Goal: Task Accomplishment & Management: Manage account settings

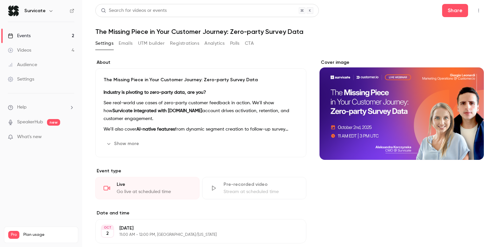
click at [34, 37] on link "Events 2" at bounding box center [41, 36] width 82 height 14
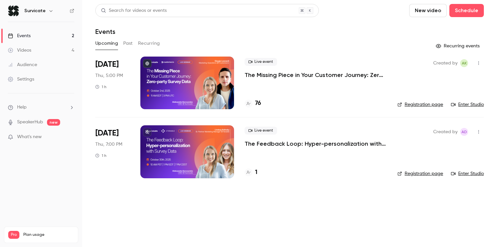
click at [315, 80] on div "Live event The Missing Piece in Your Customer Journey: Zero-party Survey Data 76" at bounding box center [315, 83] width 142 height 53
click at [312, 76] on p "The Missing Piece in Your Customer Journey: Zero-party Survey Data" at bounding box center [315, 75] width 142 height 8
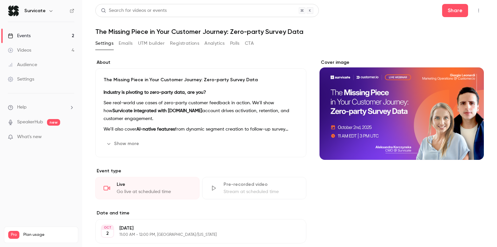
click at [182, 41] on button "Registrations" at bounding box center [184, 43] width 29 height 11
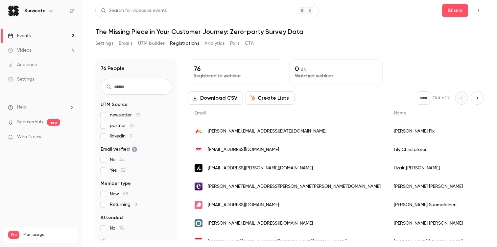
click at [256, 132] on div "[PERSON_NAME][EMAIL_ADDRESS][DATE][DOMAIN_NAME]" at bounding box center [287, 131] width 199 height 18
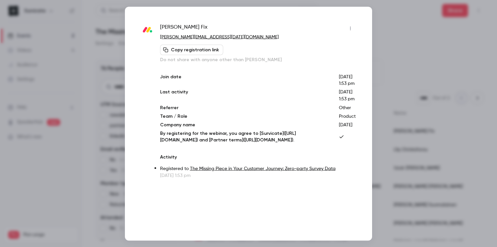
click at [198, 50] on button "Copy registration link" at bounding box center [191, 49] width 63 height 11
click at [427, 32] on div at bounding box center [248, 123] width 497 height 247
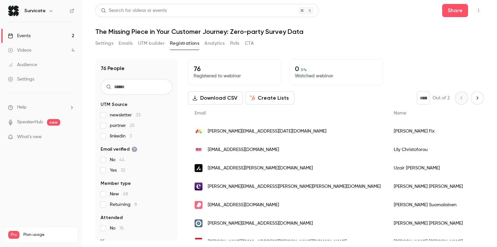
click at [223, 167] on span "[EMAIL_ADDRESS][PERSON_NAME][DOMAIN_NAME]" at bounding box center [260, 168] width 105 height 7
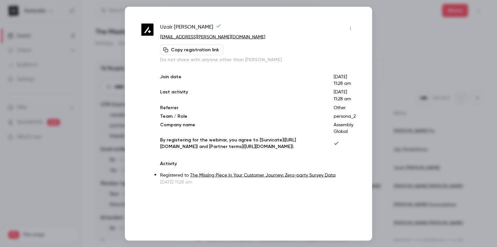
click at [196, 49] on button "Copy registration link" at bounding box center [191, 49] width 63 height 11
click at [121, 57] on div at bounding box center [248, 123] width 497 height 247
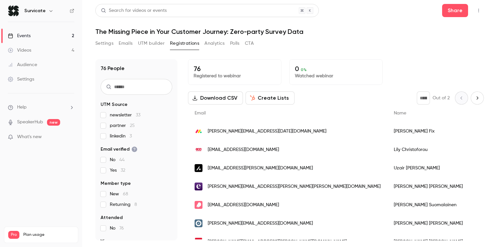
click at [240, 126] on div "[PERSON_NAME][EMAIL_ADDRESS][DATE][DOMAIN_NAME]" at bounding box center [287, 131] width 199 height 18
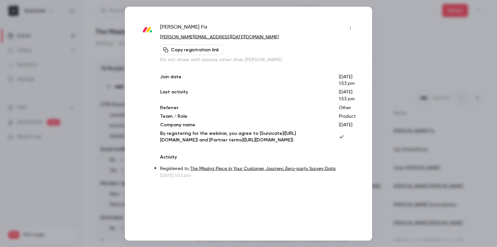
click at [198, 46] on button "Copy registration link" at bounding box center [191, 49] width 63 height 11
click at [190, 51] on button "Copy registration link" at bounding box center [191, 49] width 63 height 11
